Goal: Transaction & Acquisition: Purchase product/service

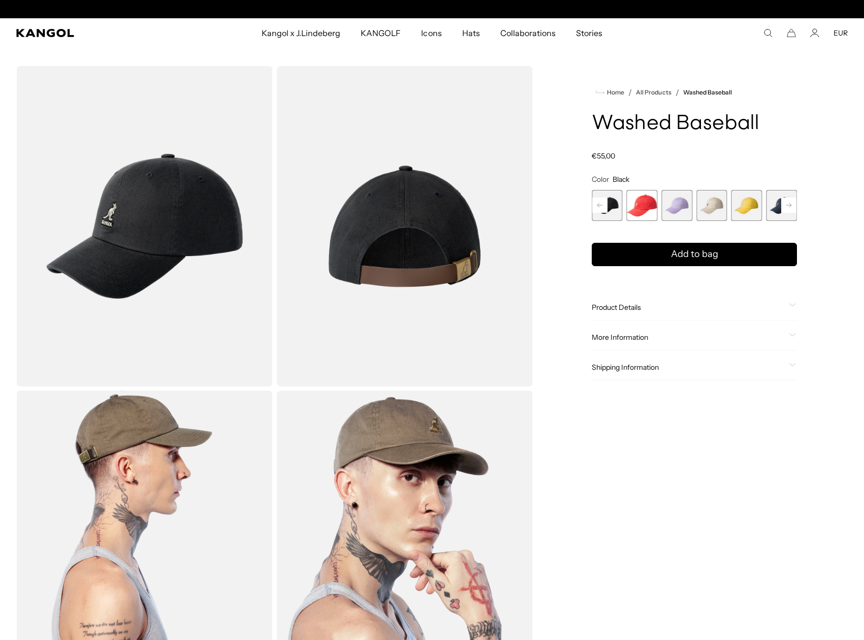
scroll to position [0, 209]
click at [589, 198] on div "Home / All Products / Washed Baseball Washed Baseball Regular price €55,00 Regu…" at bounding box center [694, 388] width 307 height 645
click at [595, 202] on rect at bounding box center [600, 205] width 15 height 15
click at [635, 213] on span "2 of 14" at bounding box center [642, 205] width 31 height 31
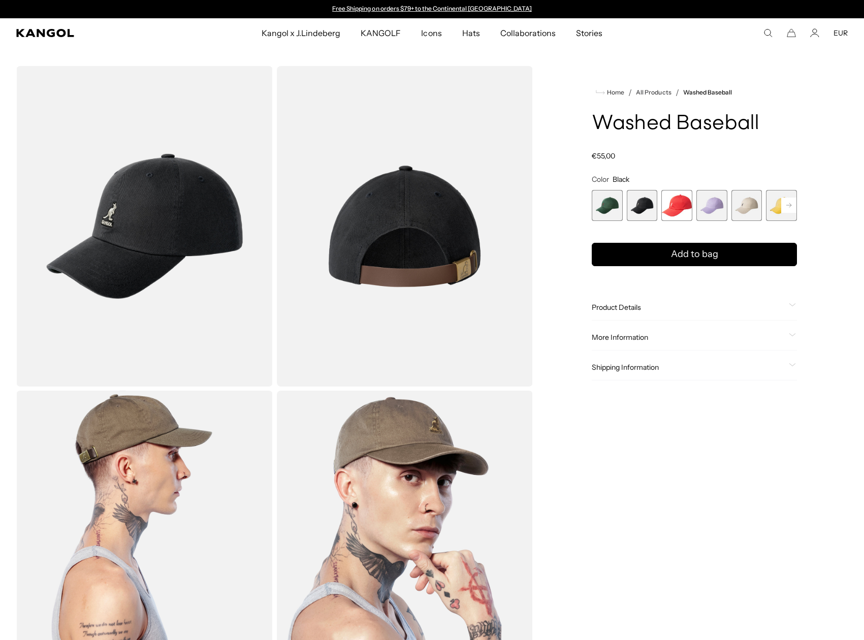
click at [602, 213] on span "1 of 14" at bounding box center [607, 205] width 31 height 31
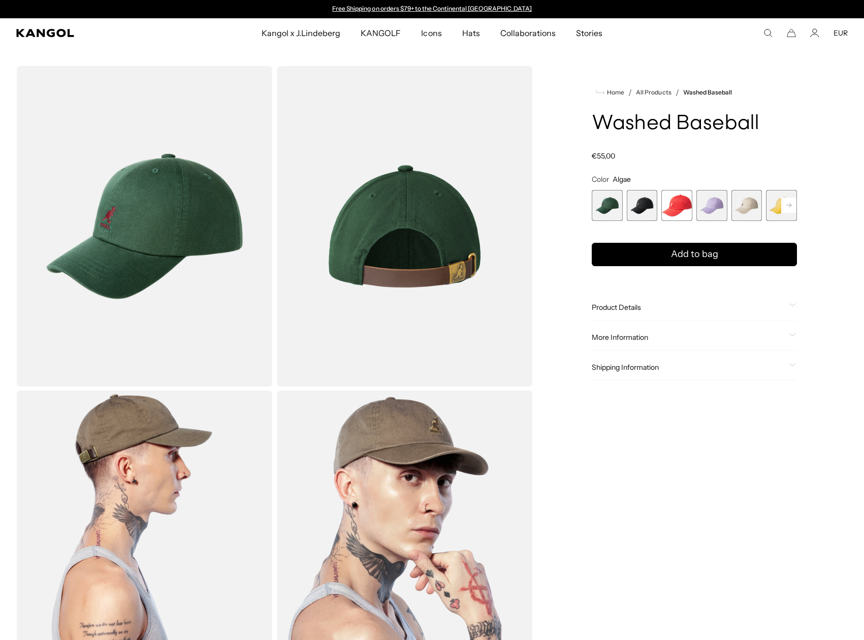
click at [639, 208] on span "2 of 14" at bounding box center [642, 205] width 31 height 31
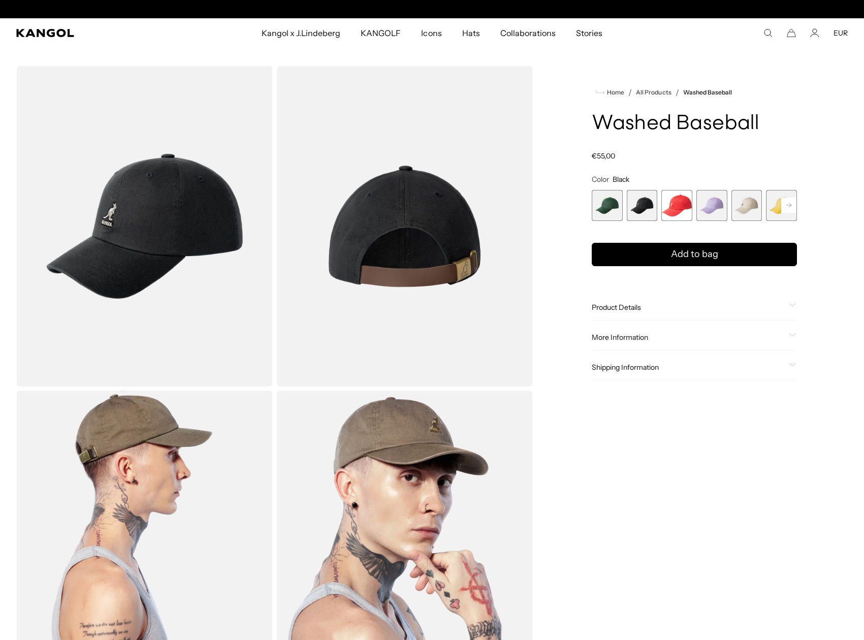
scroll to position [0, 209]
click at [118, 213] on img "Gallery Viewer" at bounding box center [144, 226] width 257 height 321
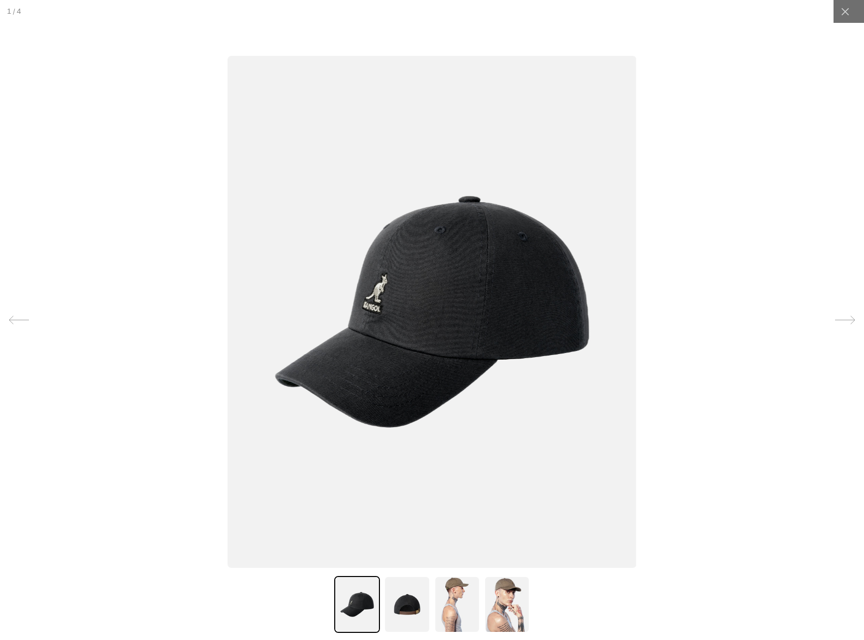
click at [118, 213] on div at bounding box center [432, 320] width 864 height 640
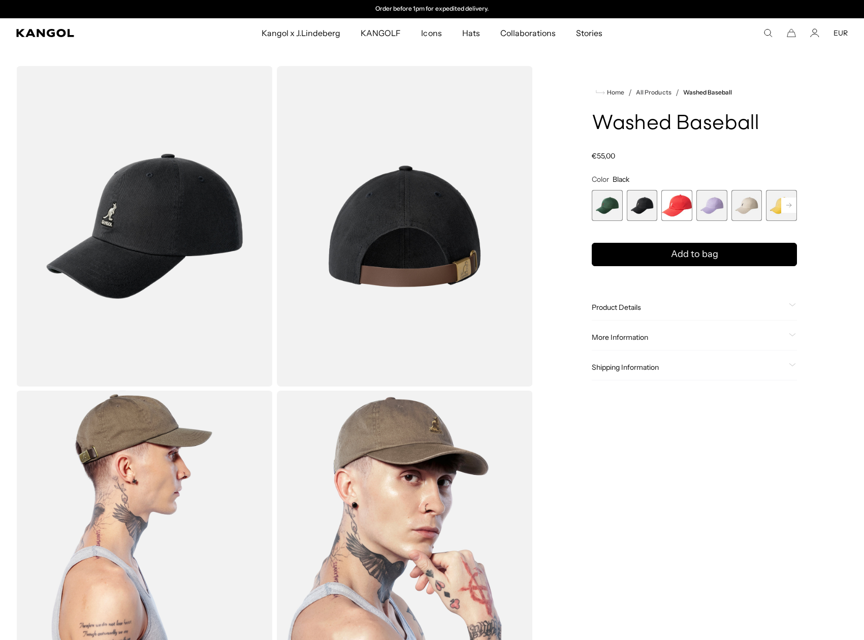
click at [119, 243] on img "Gallery Viewer" at bounding box center [144, 226] width 257 height 321
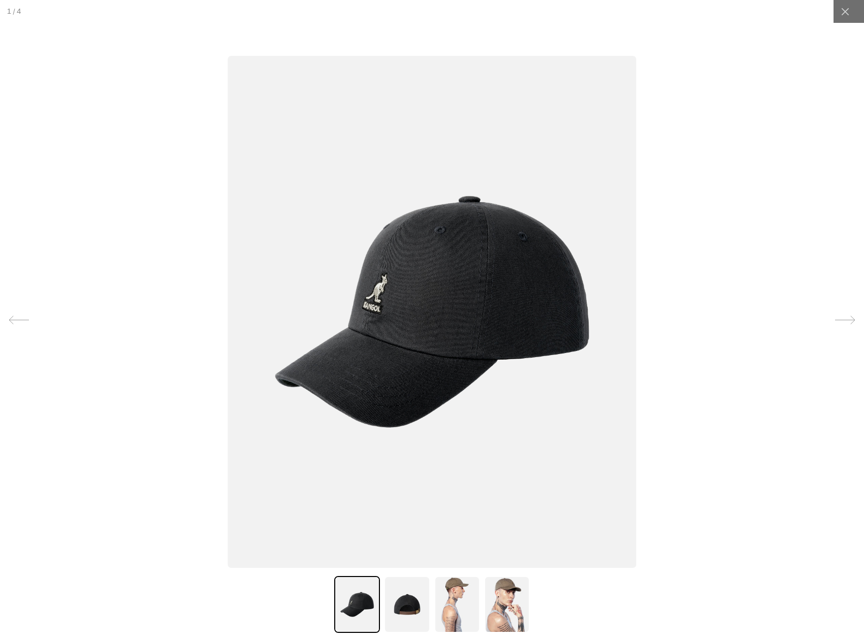
click at [389, 282] on img at bounding box center [432, 312] width 409 height 512
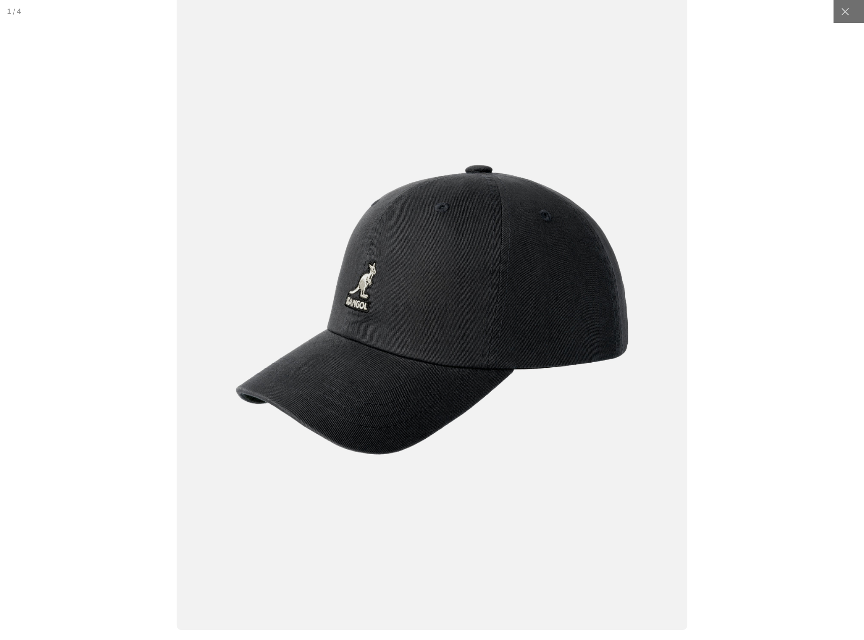
scroll to position [0, 0]
click at [389, 282] on img at bounding box center [432, 310] width 511 height 640
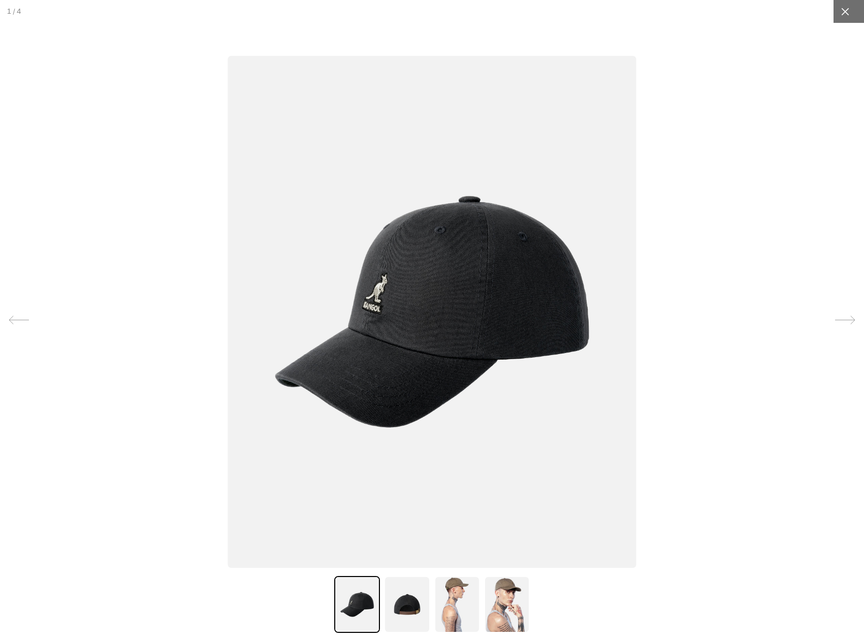
click at [854, 11] on div at bounding box center [845, 11] width 23 height 23
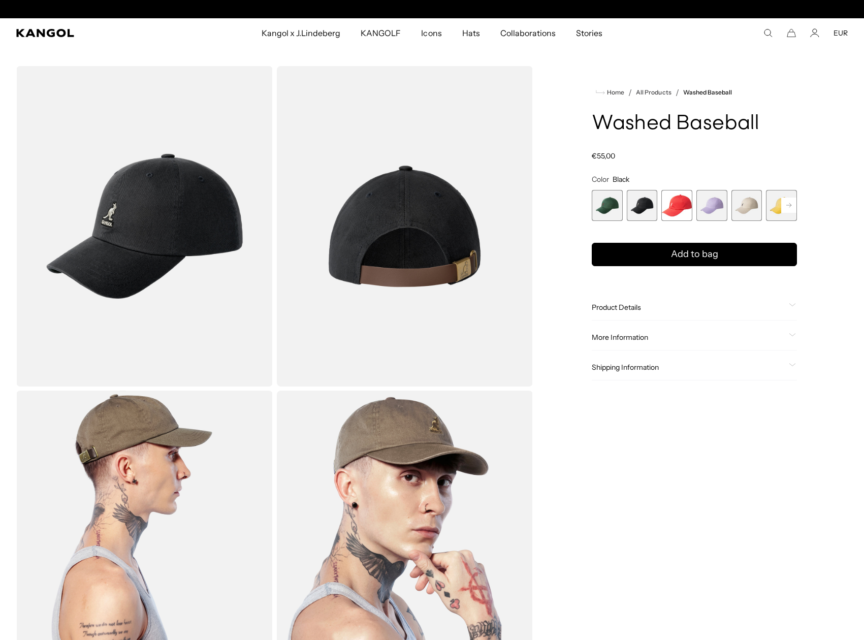
scroll to position [0, 209]
click at [795, 206] on rect at bounding box center [789, 205] width 15 height 15
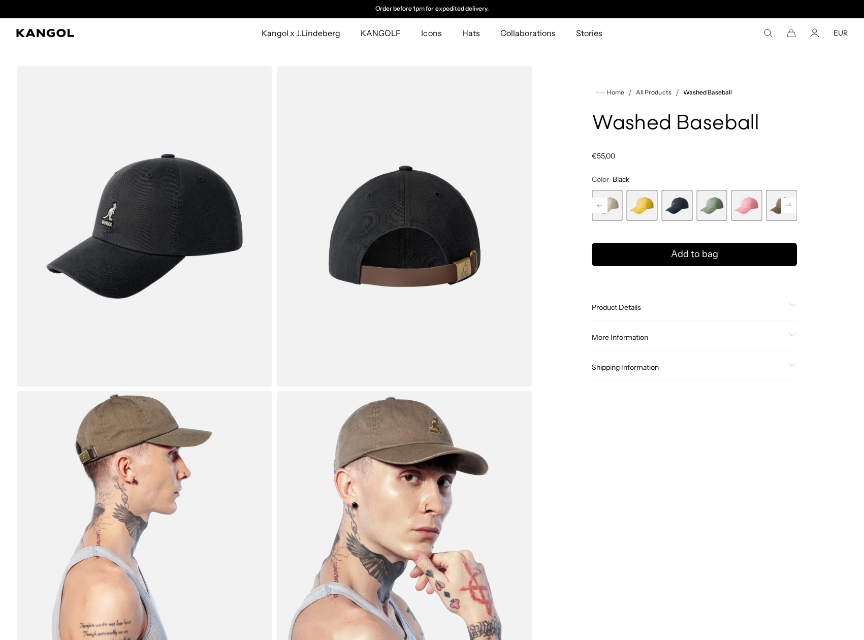
click at [667, 213] on span "7 of 14" at bounding box center [677, 205] width 31 height 31
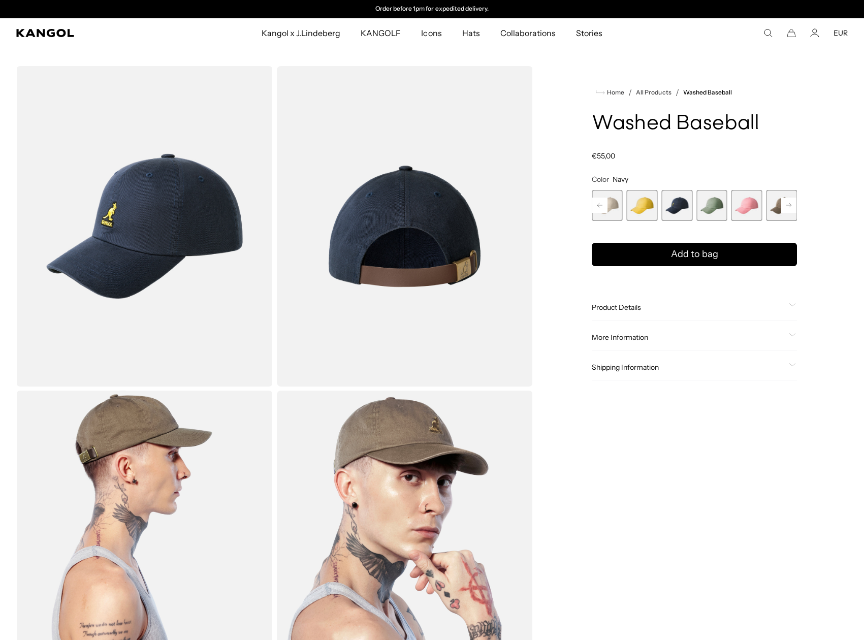
click at [708, 207] on span "8 of 14" at bounding box center [712, 205] width 31 height 31
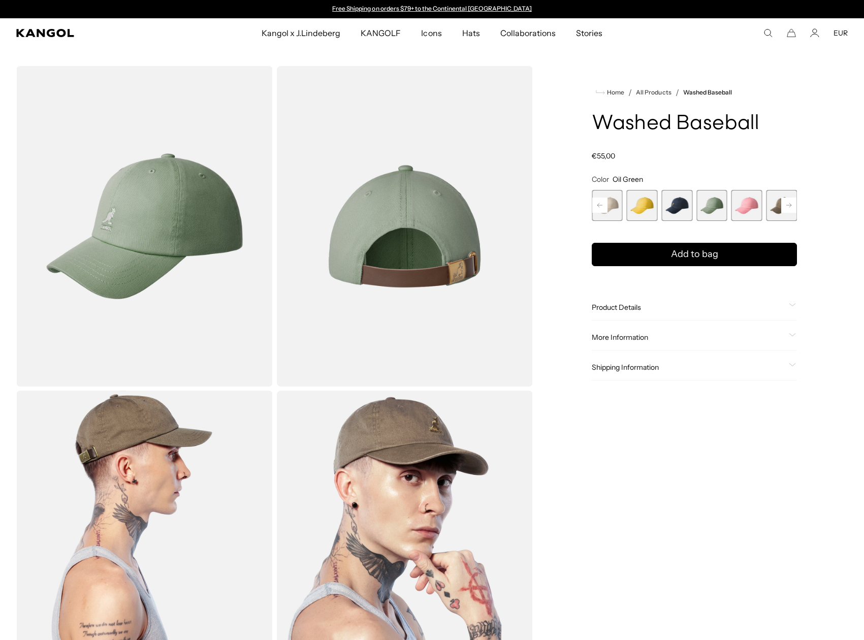
click at [791, 205] on icon at bounding box center [789, 205] width 5 height 4
click at [599, 206] on rect at bounding box center [600, 205] width 15 height 15
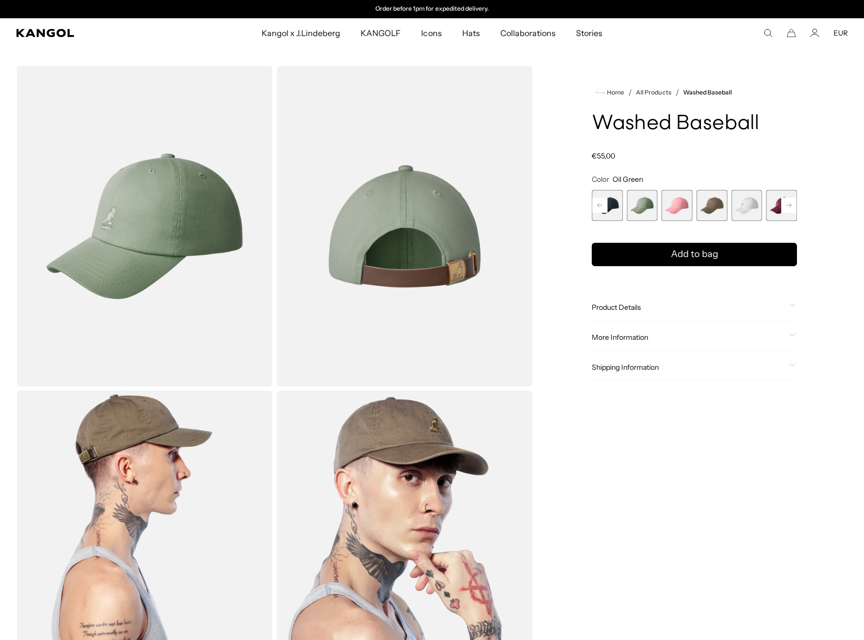
click at [792, 204] on rect at bounding box center [789, 205] width 15 height 15
